Goal: Task Accomplishment & Management: Use online tool/utility

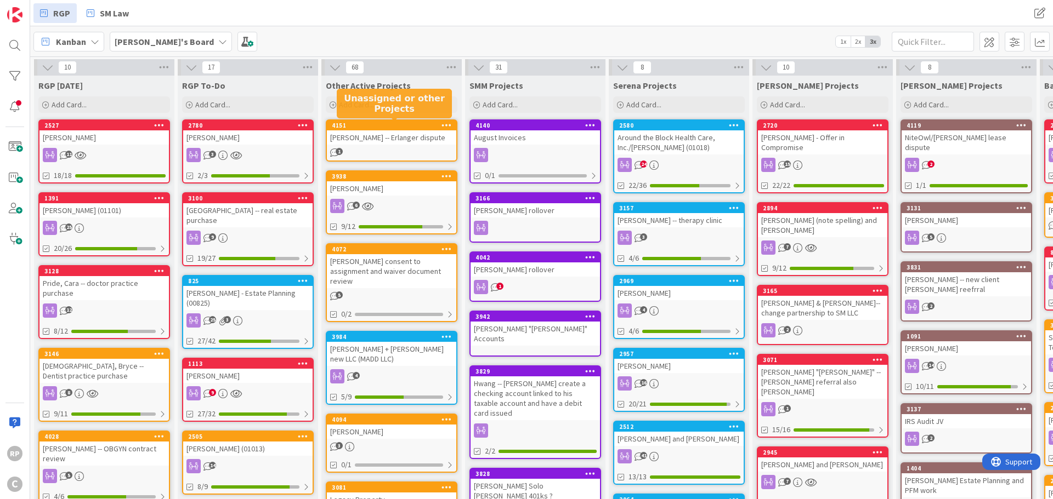
click at [395, 124] on div "4151" at bounding box center [394, 126] width 124 height 8
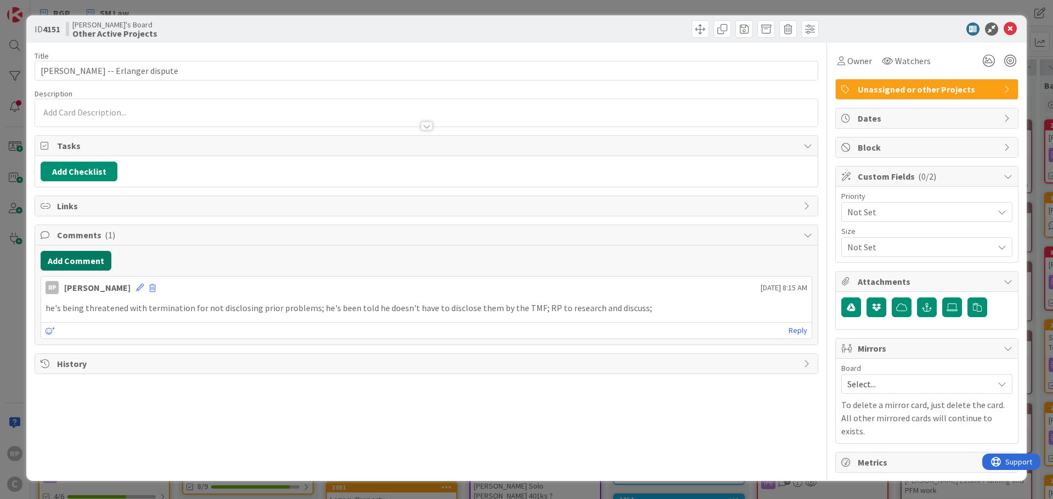
click at [79, 258] on button "Add Comment" at bounding box center [76, 261] width 71 height 20
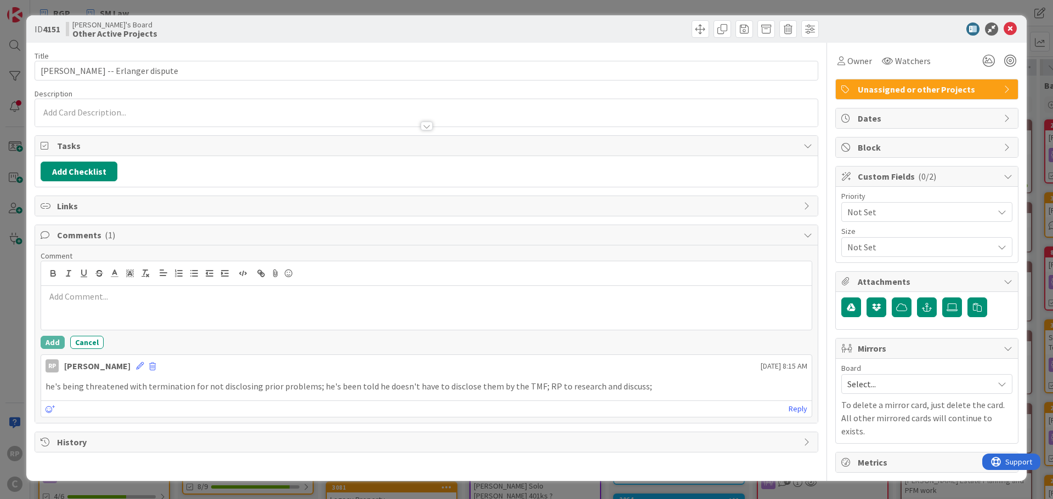
click at [105, 316] on div at bounding box center [426, 308] width 770 height 44
click at [54, 338] on button "Add" at bounding box center [53, 342] width 24 height 13
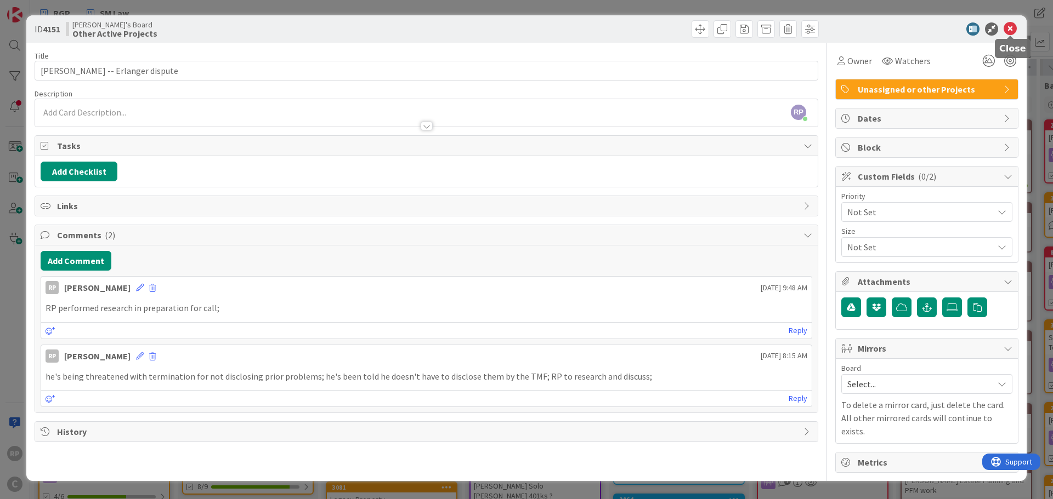
click at [1015, 27] on icon at bounding box center [1009, 28] width 13 height 13
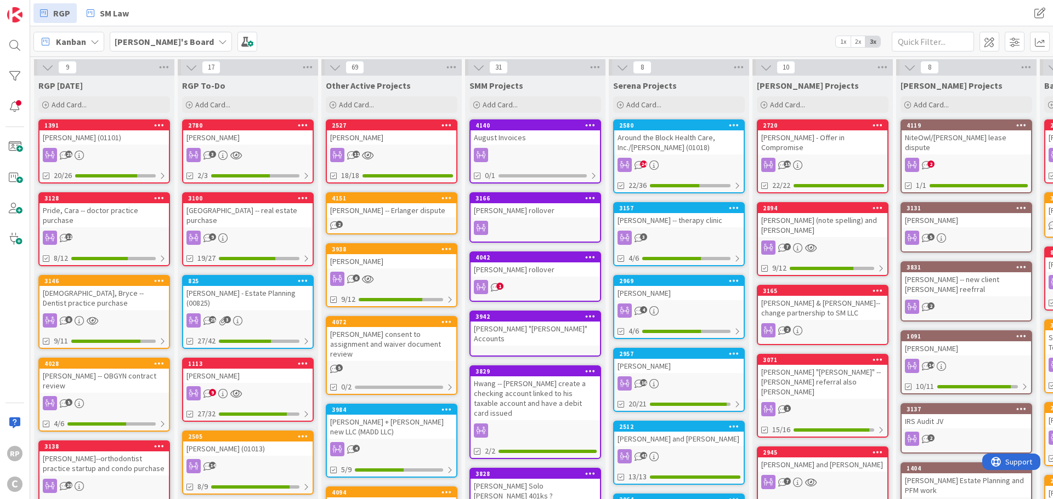
click at [377, 132] on div "[PERSON_NAME]" at bounding box center [391, 137] width 129 height 14
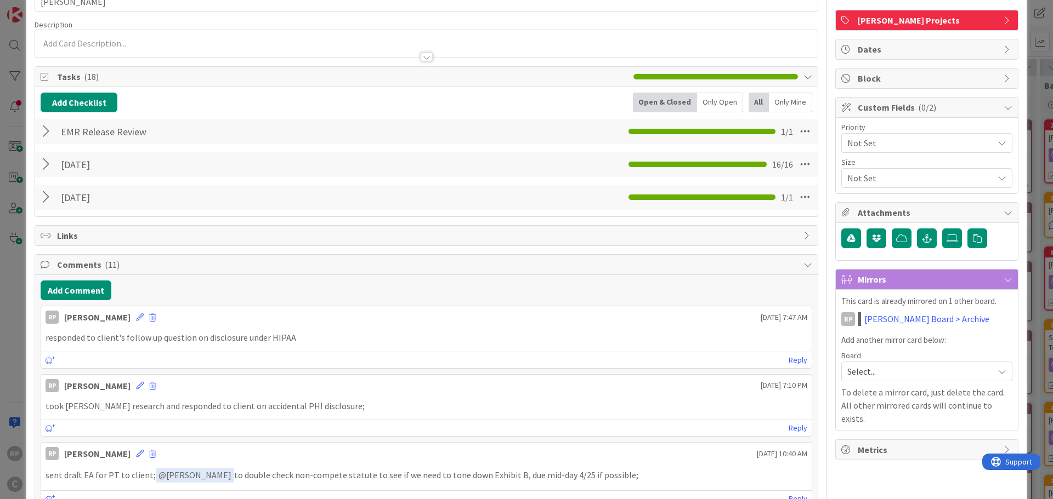
scroll to position [110, 0]
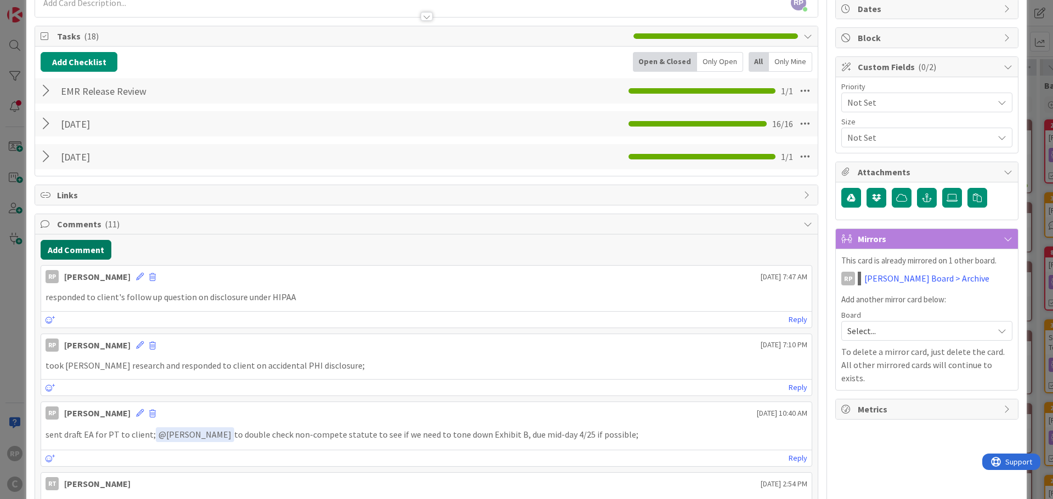
click at [85, 251] on button "Add Comment" at bounding box center [76, 250] width 71 height 20
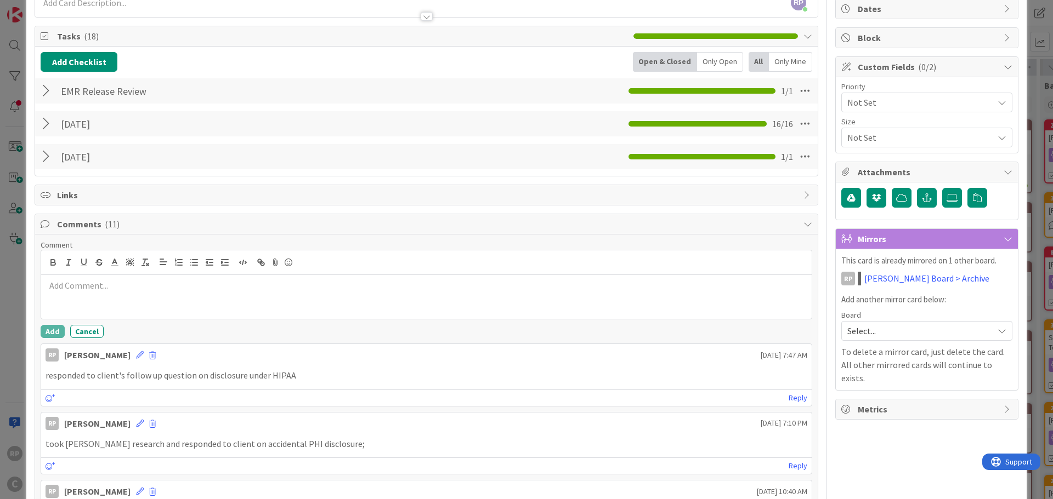
click at [107, 293] on div at bounding box center [426, 297] width 770 height 44
click at [59, 330] on button "Add" at bounding box center [53, 331] width 24 height 13
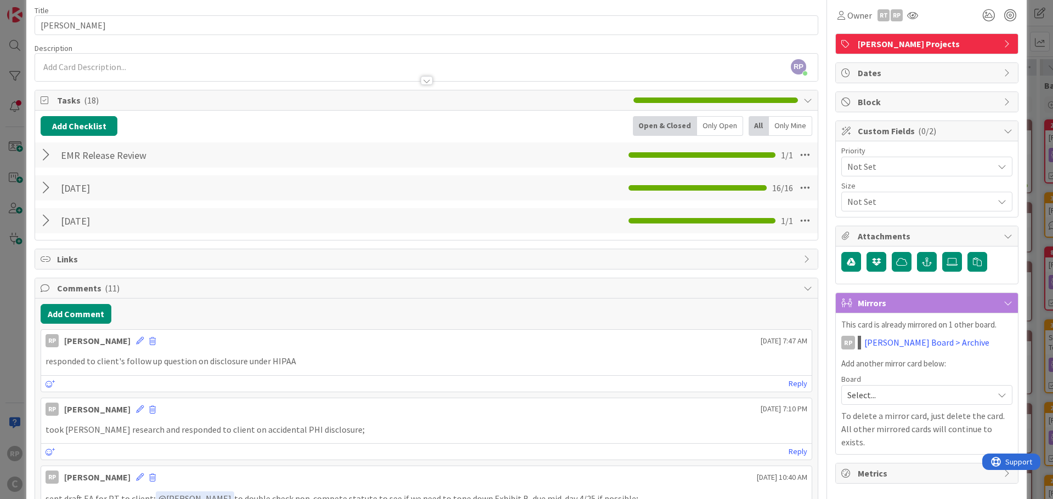
scroll to position [0, 0]
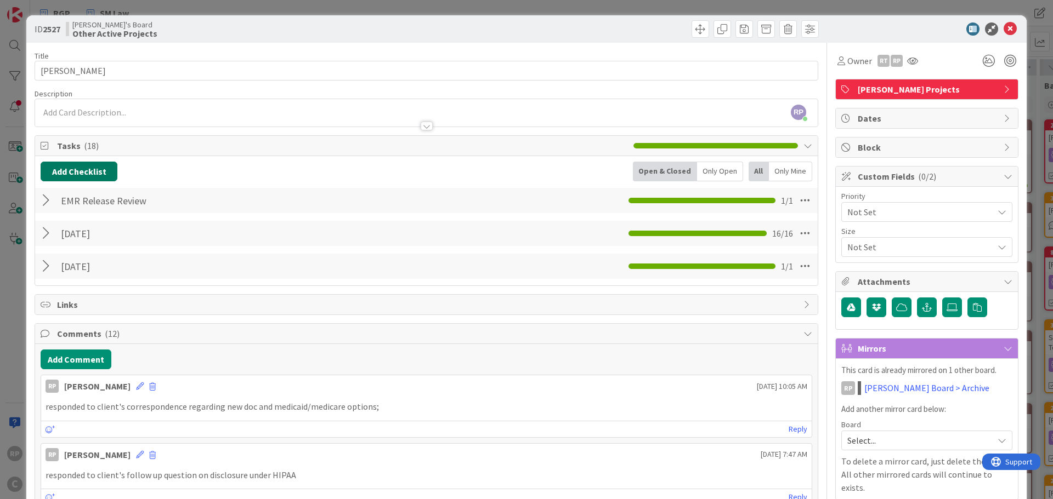
click at [78, 173] on button "Add Checklist" at bounding box center [79, 172] width 77 height 20
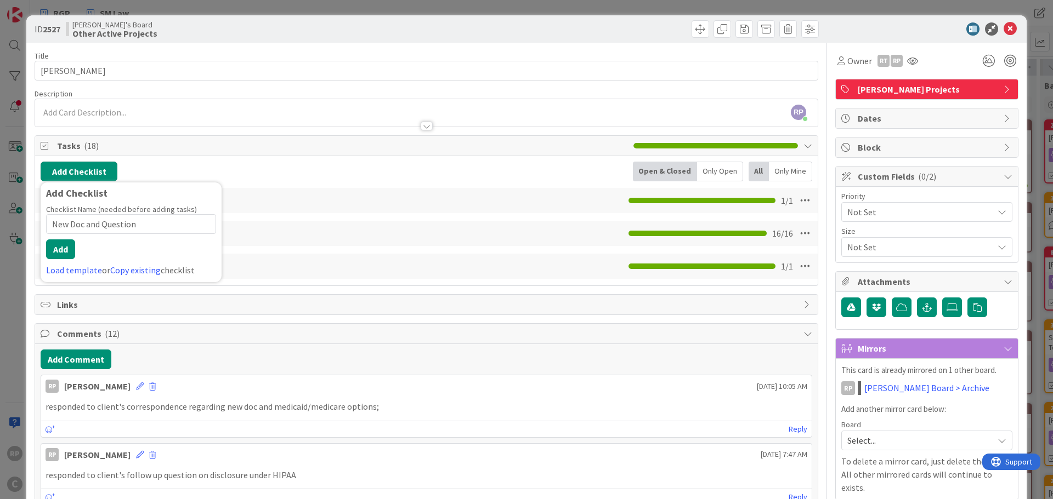
type input "New Doc and Questions"
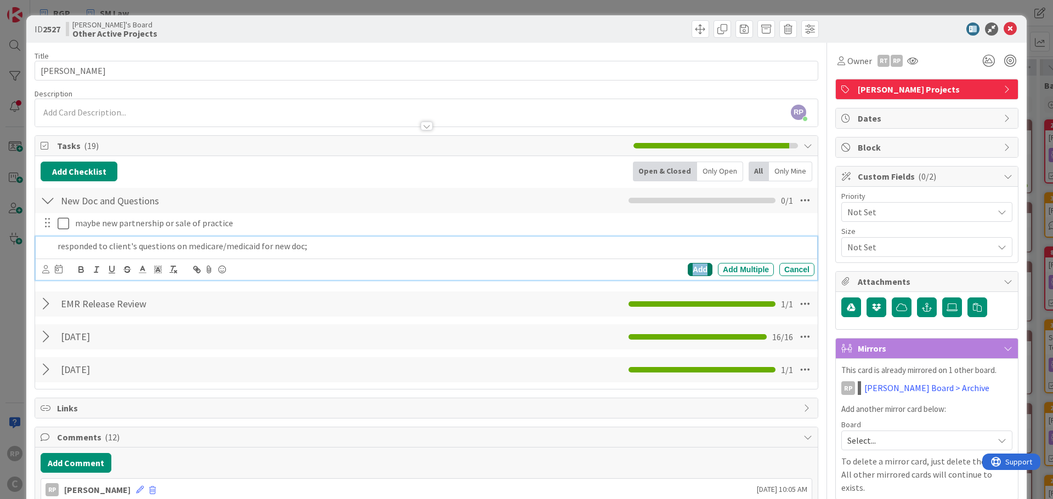
click at [701, 264] on div "Add" at bounding box center [700, 269] width 25 height 13
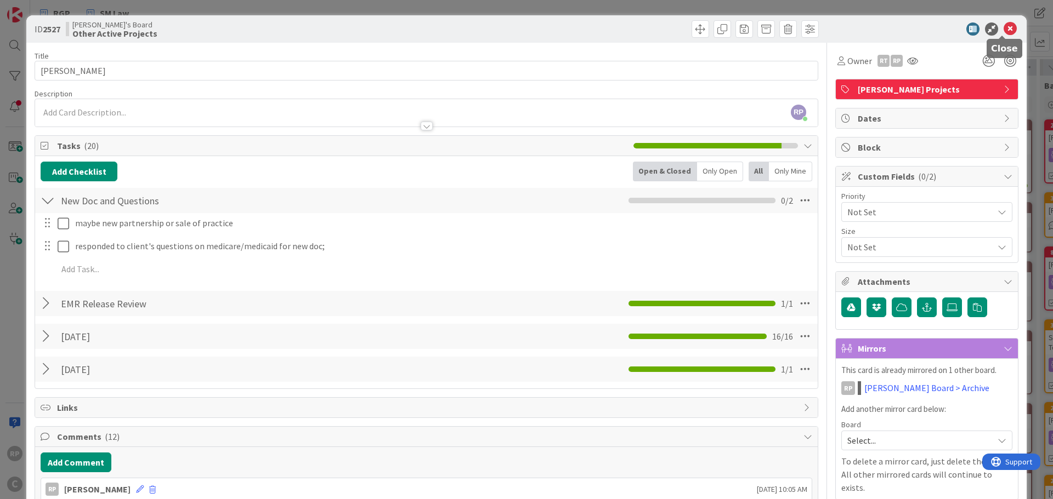
click at [1003, 29] on icon at bounding box center [1009, 28] width 13 height 13
